Goal: Transaction & Acquisition: Obtain resource

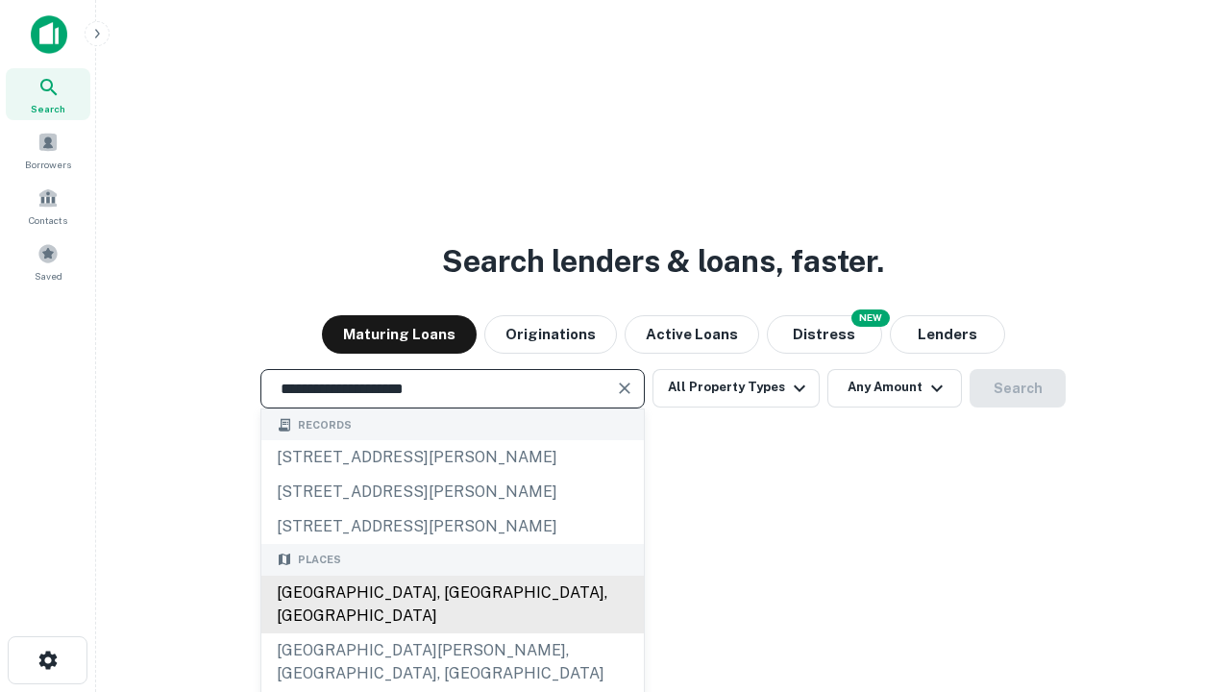
click at [452, 633] on div "Santa Monica, CA, USA" at bounding box center [452, 604] width 382 height 58
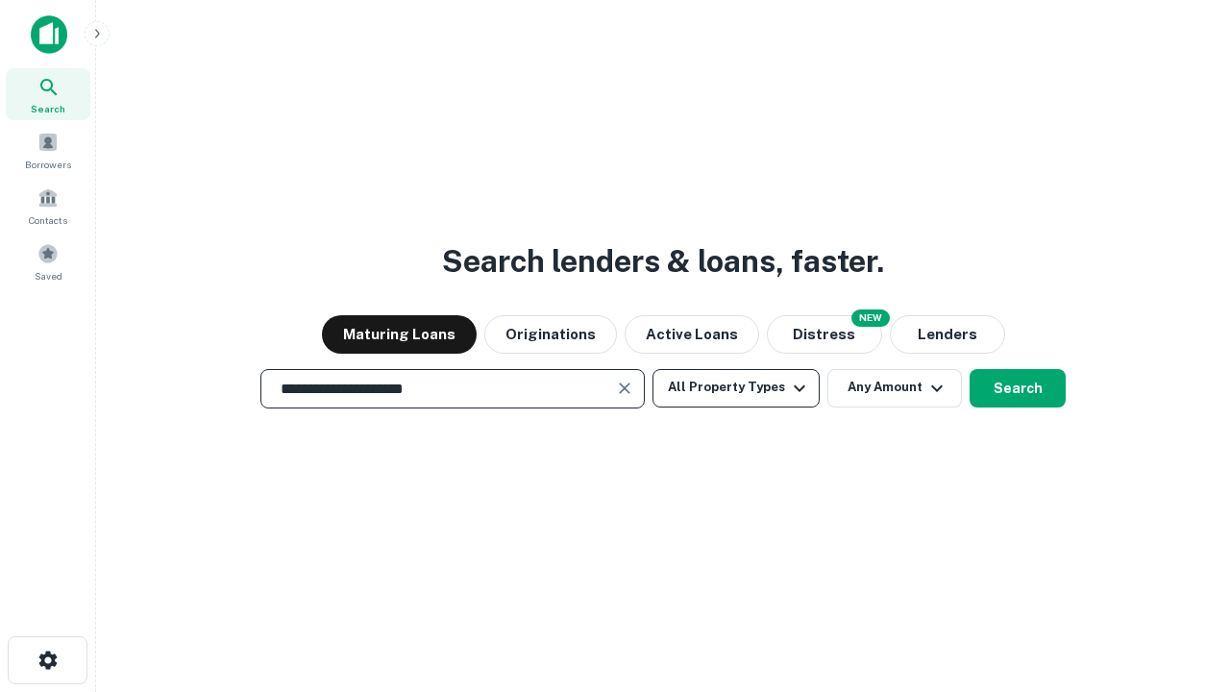
type input "**********"
click at [736, 387] on button "All Property Types" at bounding box center [735, 388] width 167 height 38
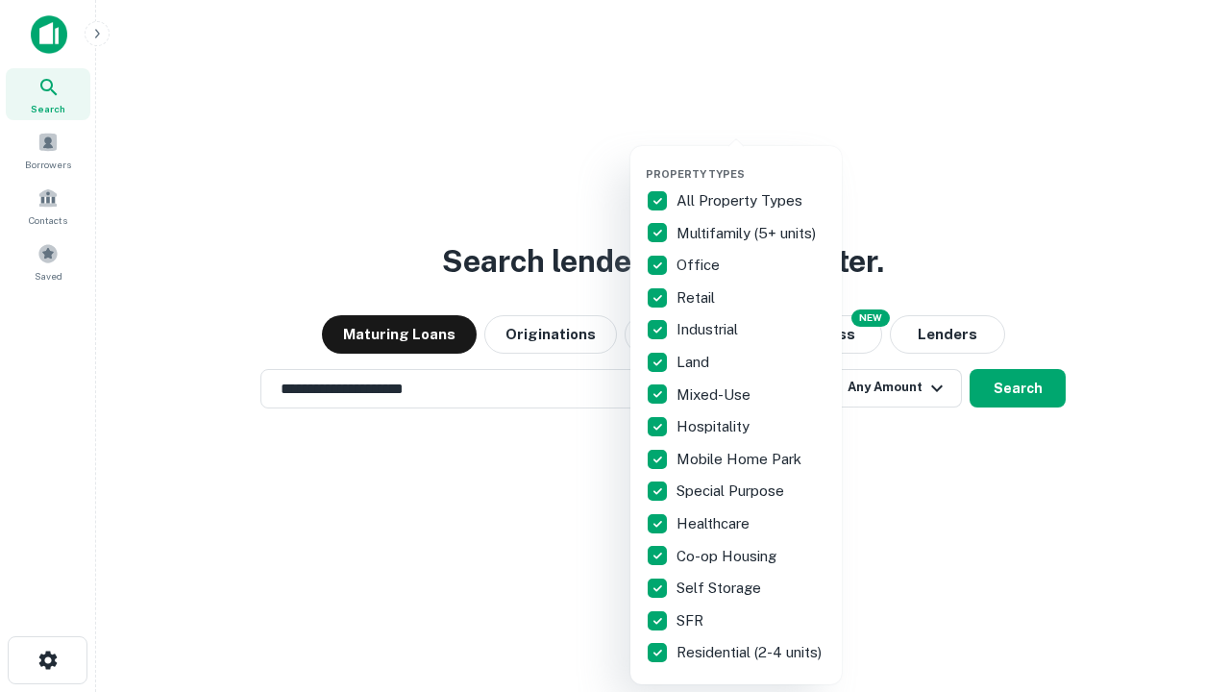
click at [751, 161] on button "button" at bounding box center [751, 161] width 211 height 1
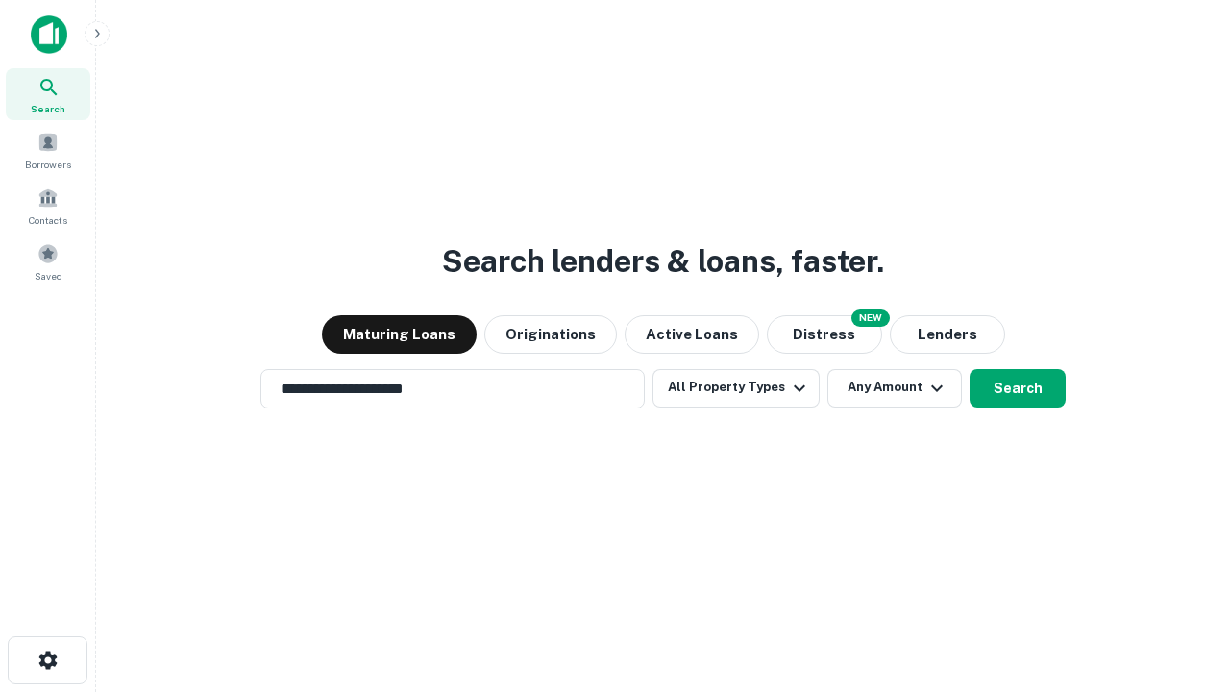
scroll to position [30, 0]
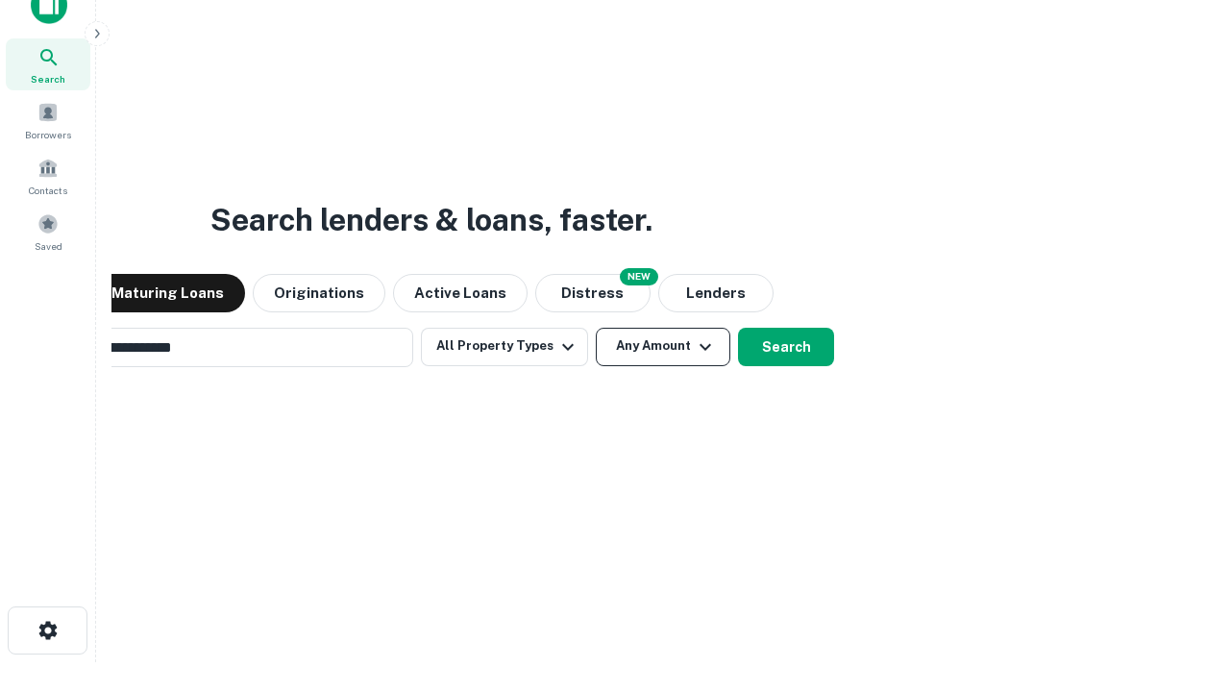
click at [596, 328] on button "Any Amount" at bounding box center [663, 347] width 134 height 38
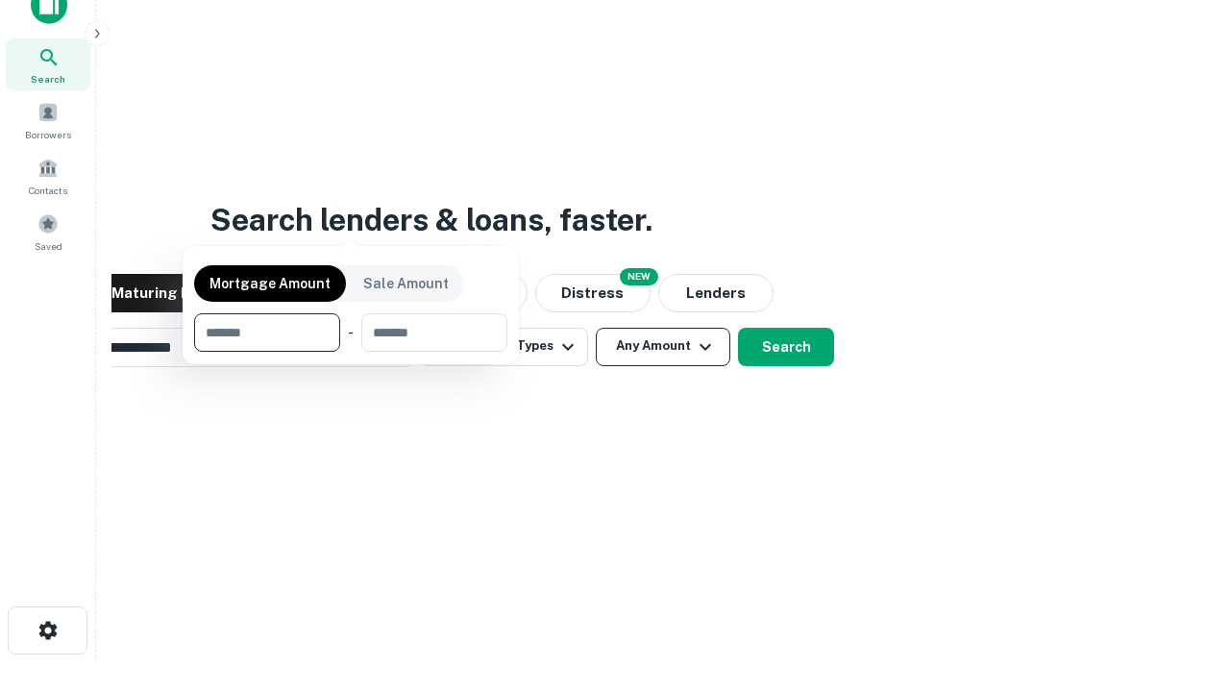
scroll to position [138, 544]
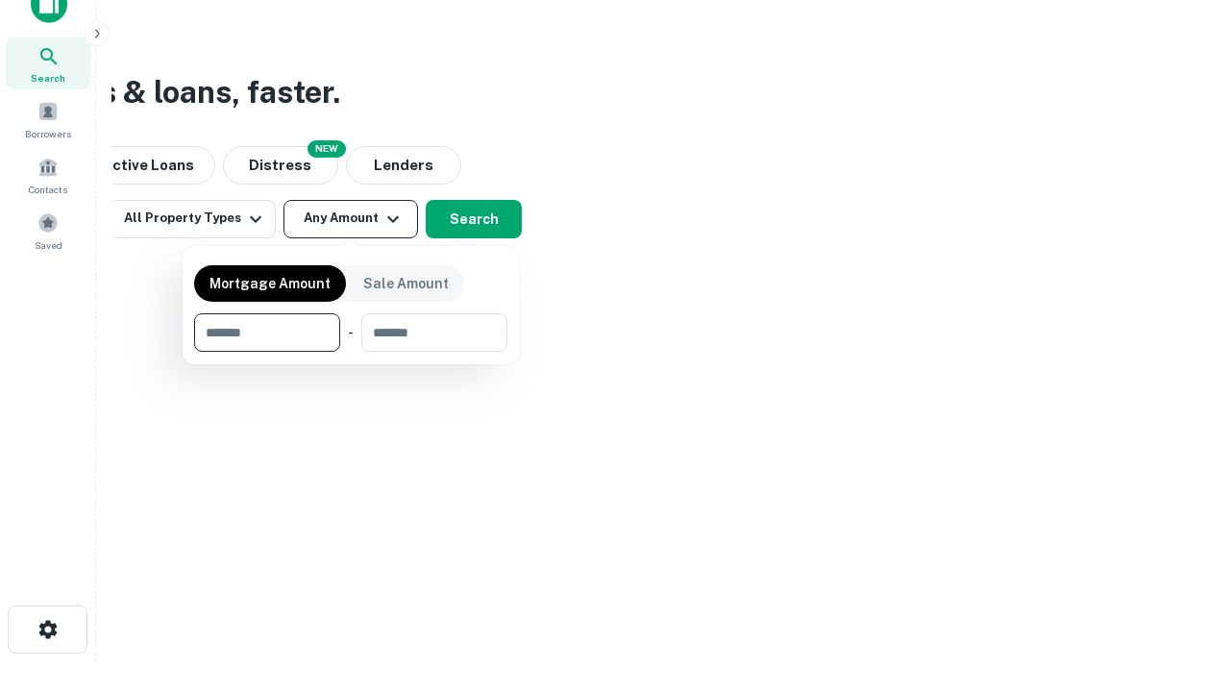
type input "*******"
click at [351, 352] on button "button" at bounding box center [350, 352] width 313 height 1
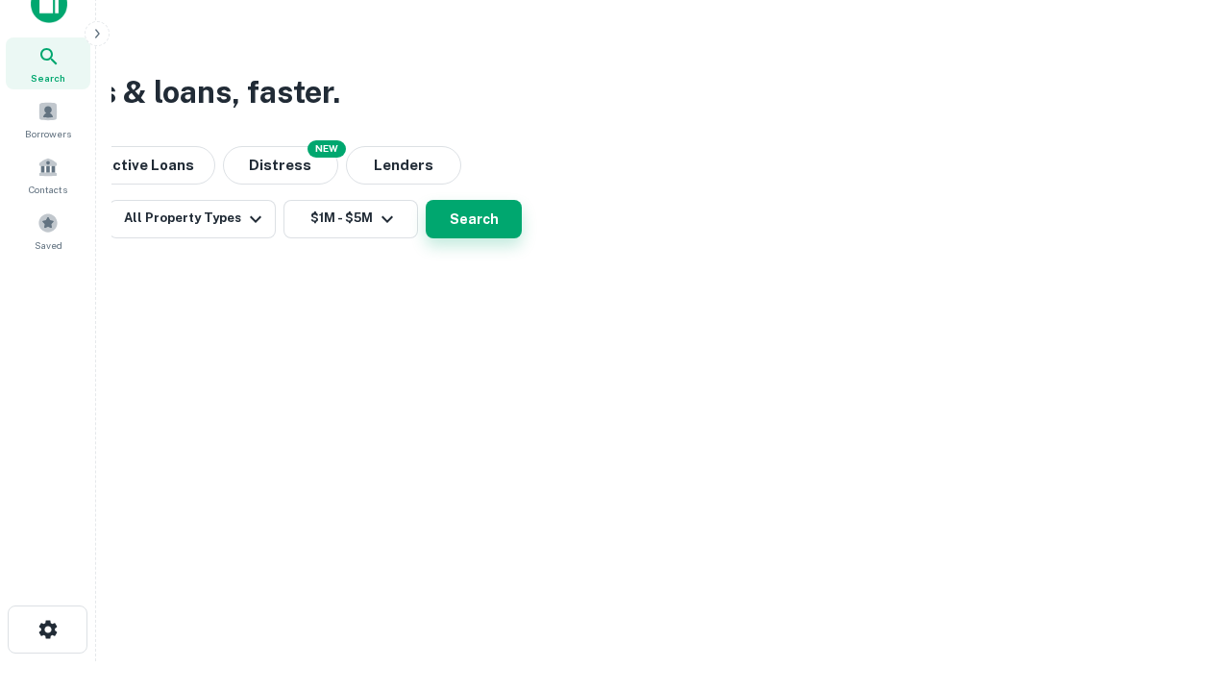
click at [522, 238] on button "Search" at bounding box center [474, 219] width 96 height 38
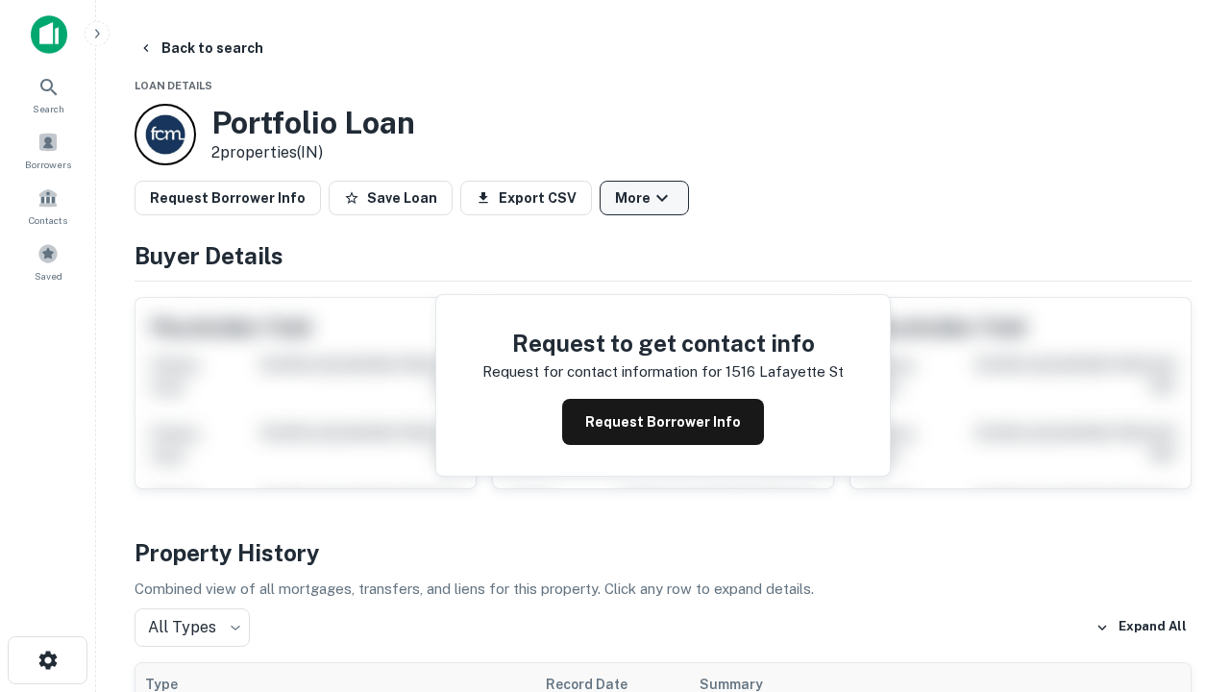
click at [644, 198] on button "More" at bounding box center [643, 198] width 89 height 35
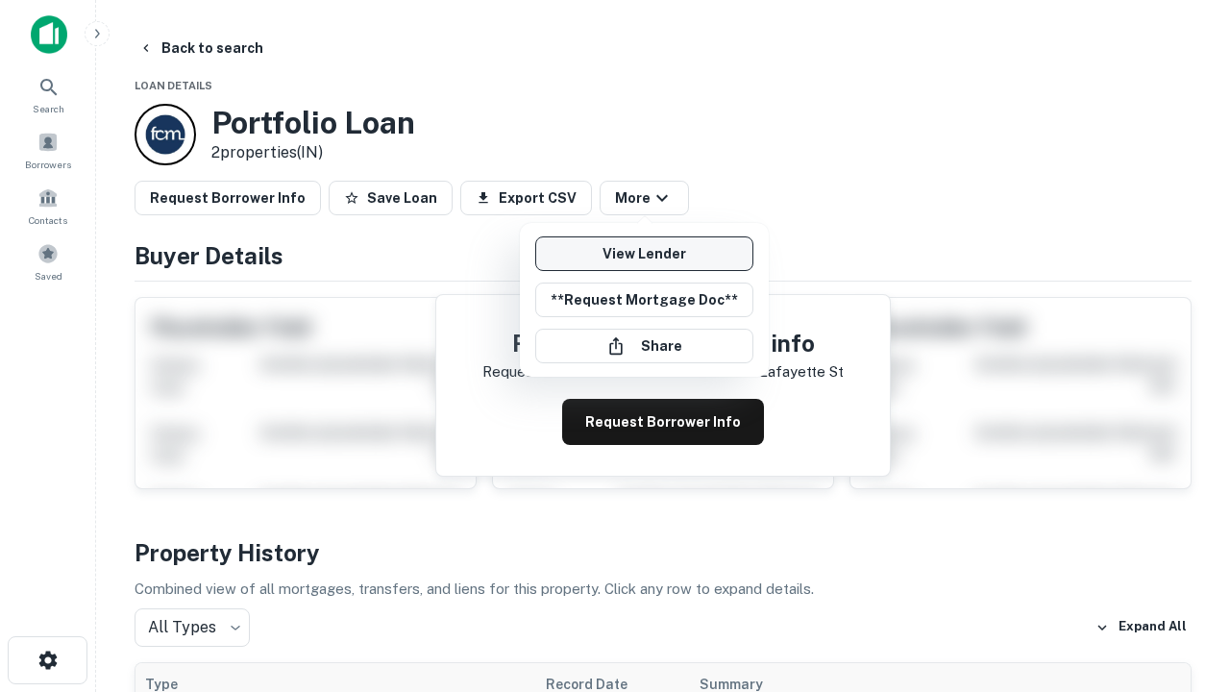
click at [644, 254] on link "View Lender" at bounding box center [644, 253] width 218 height 35
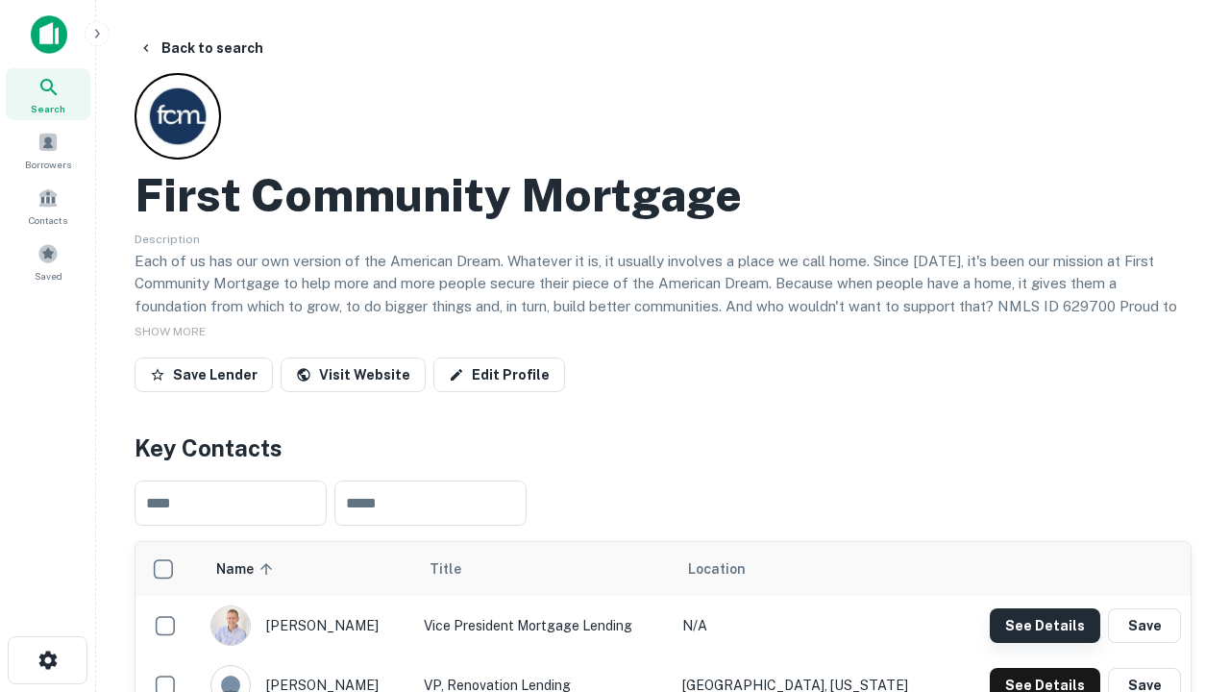
click at [1044, 624] on button "See Details" at bounding box center [1044, 625] width 110 height 35
click at [47, 660] on icon "button" at bounding box center [48, 659] width 23 height 23
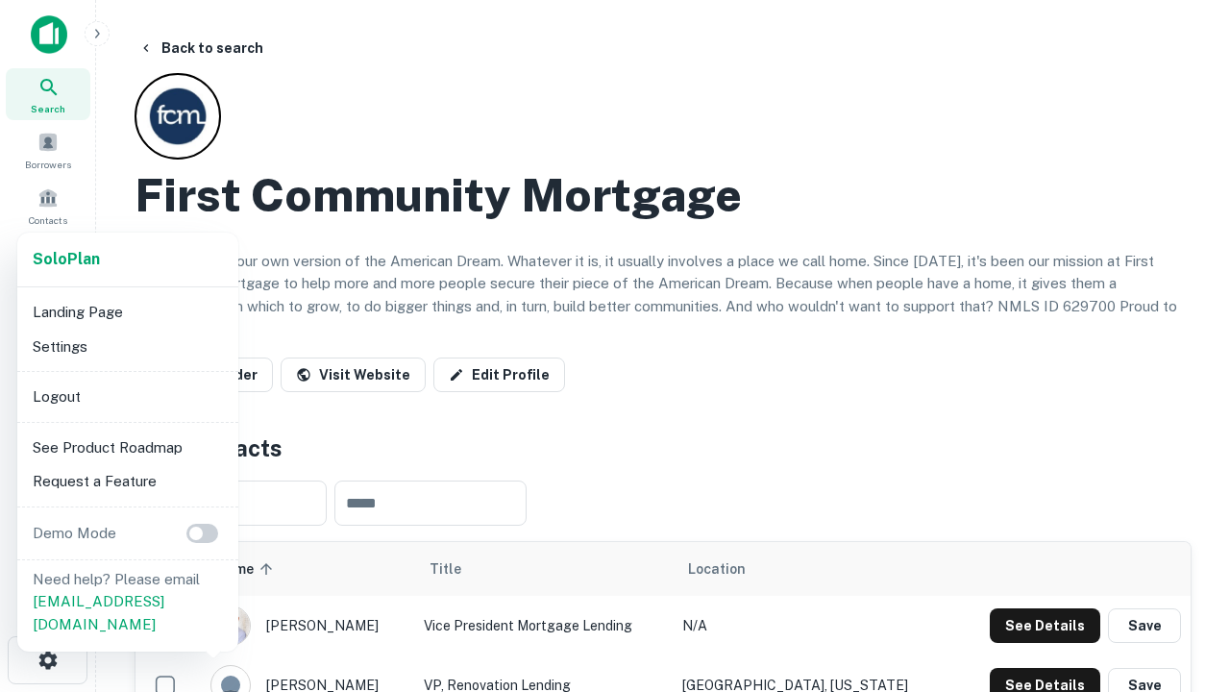
click at [127, 396] on li "Logout" at bounding box center [128, 396] width 206 height 35
